Goal: Task Accomplishment & Management: Use online tool/utility

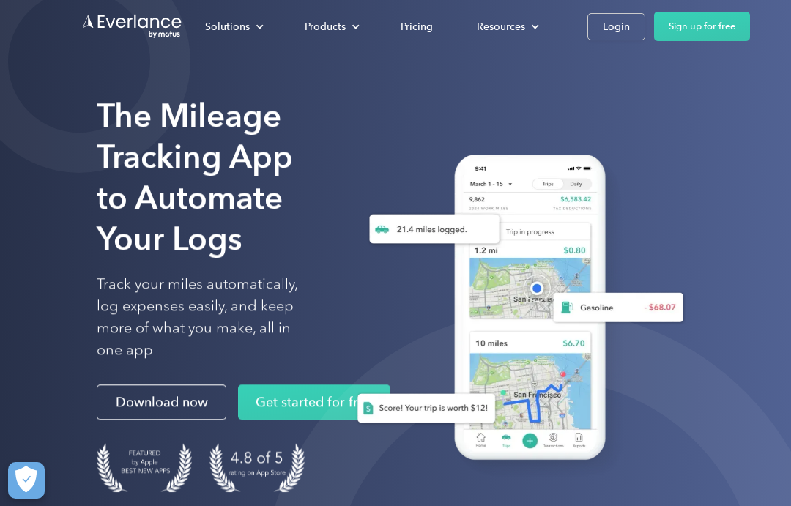
click at [604, 33] on div "Login" at bounding box center [615, 27] width 27 height 18
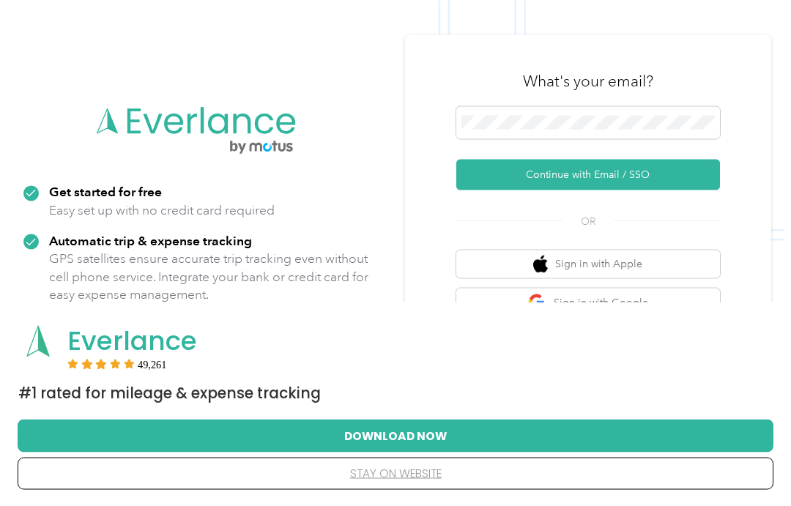
scroll to position [65, 0]
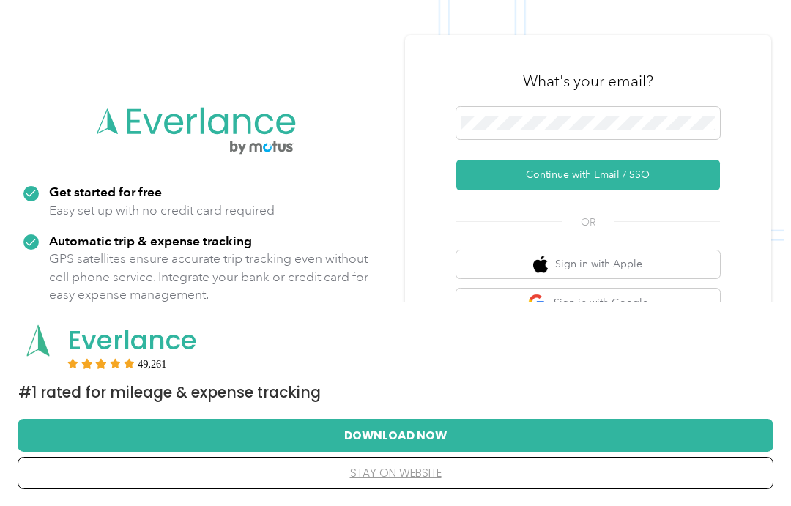
click at [594, 184] on button "Continue with Email / SSO" at bounding box center [588, 175] width 264 height 31
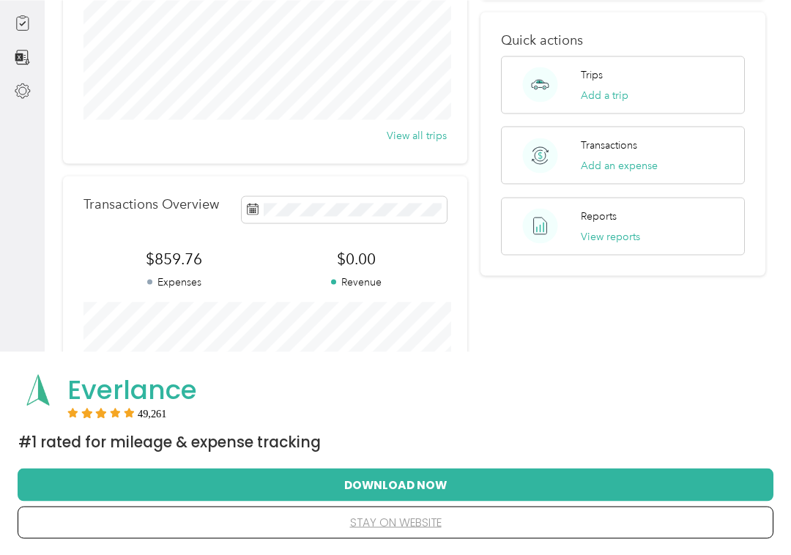
scroll to position [203, 0]
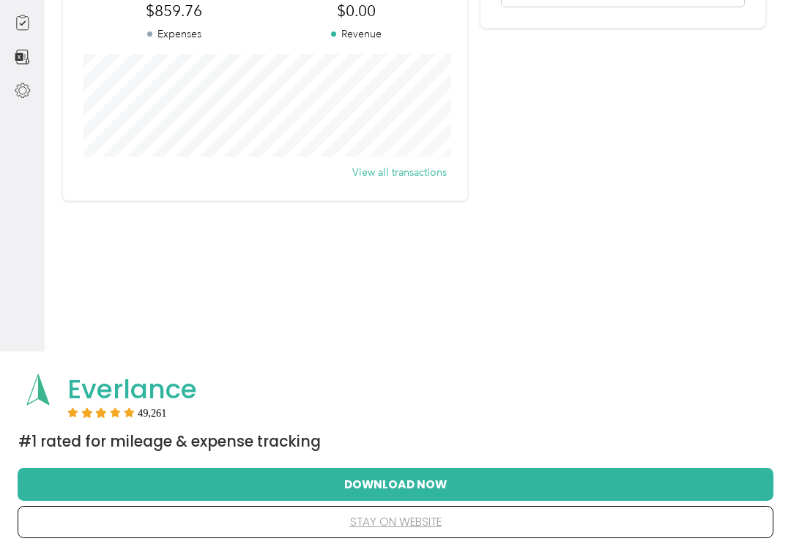
click at [406, 485] on button "Download Now" at bounding box center [395, 483] width 709 height 31
